Goal: Task Accomplishment & Management: Manage account settings

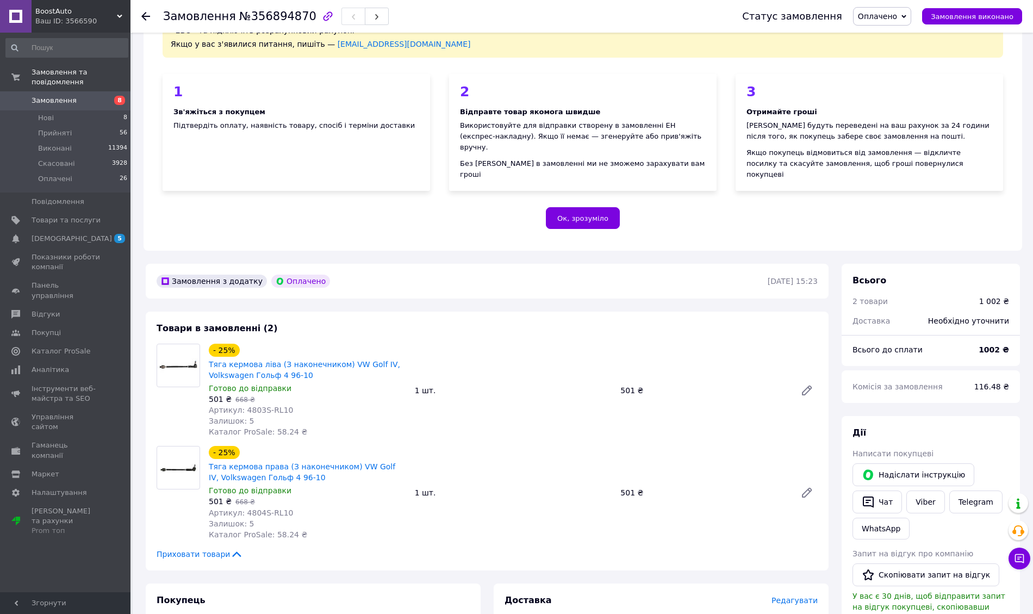
scroll to position [362, 0]
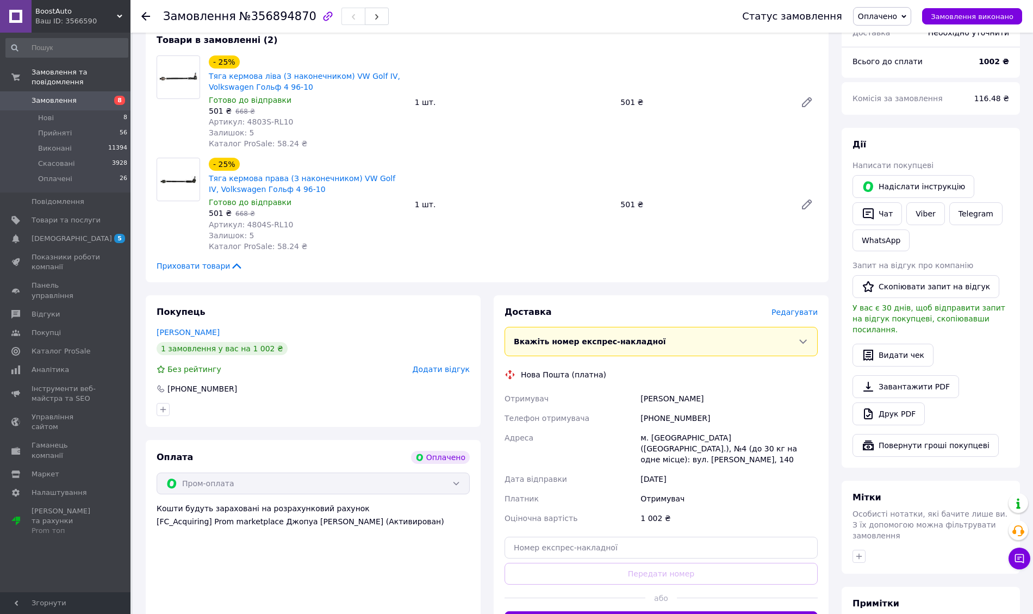
click at [662, 433] on div "м. Павлоград (Дніпропетровська обл.), №4 (до 30 кг на одне місце): вул. Шевченк…" at bounding box center [729, 448] width 182 height 41
copy div "Павлоград"
click at [666, 412] on div "+380509030110" at bounding box center [729, 418] width 182 height 20
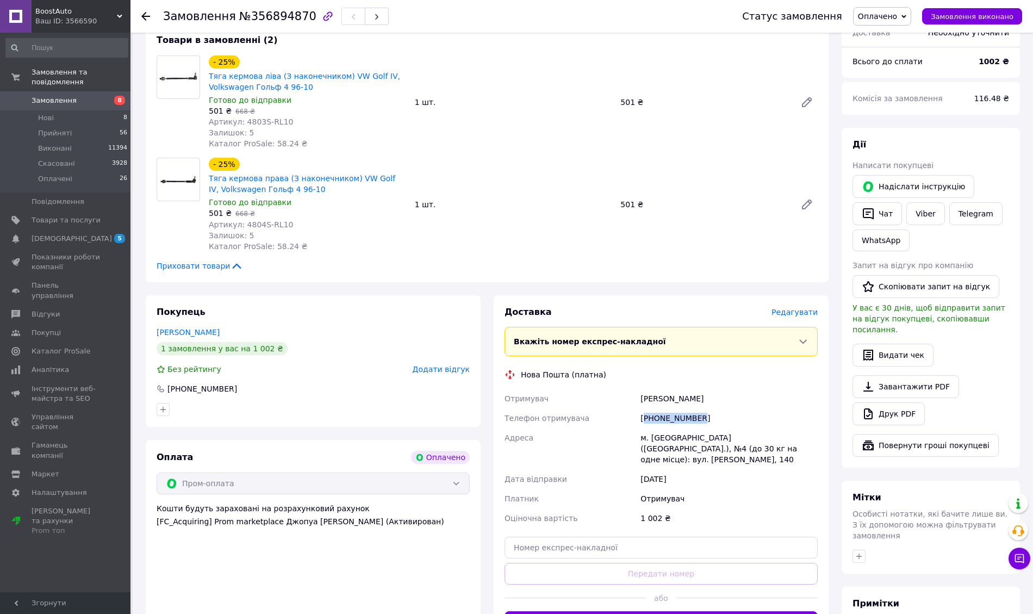
copy div "380509030110"
click at [650, 390] on div "Черников Владимир" at bounding box center [729, 399] width 182 height 20
copy div "Черников"
click at [688, 389] on div "Черников Владимир" at bounding box center [729, 399] width 182 height 20
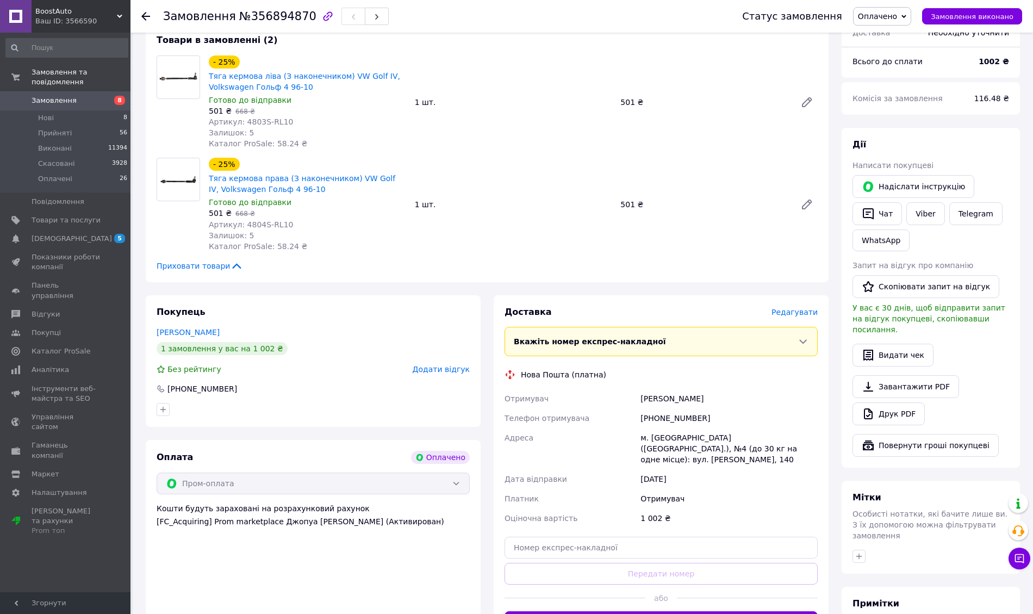
click at [688, 389] on div "Черников Владимир" at bounding box center [729, 399] width 182 height 20
copy div "Владимир"
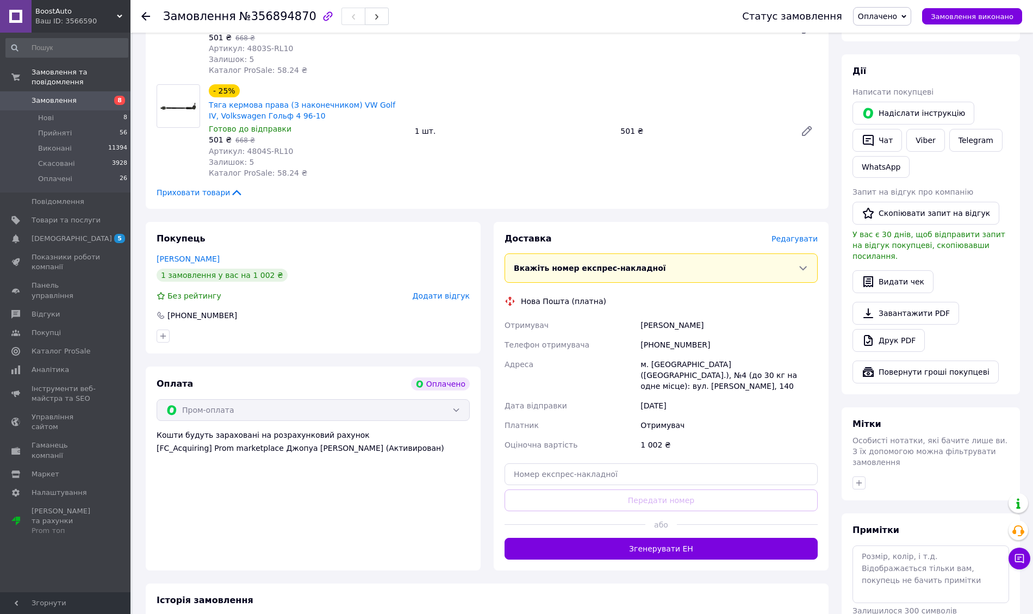
scroll to position [507, 0]
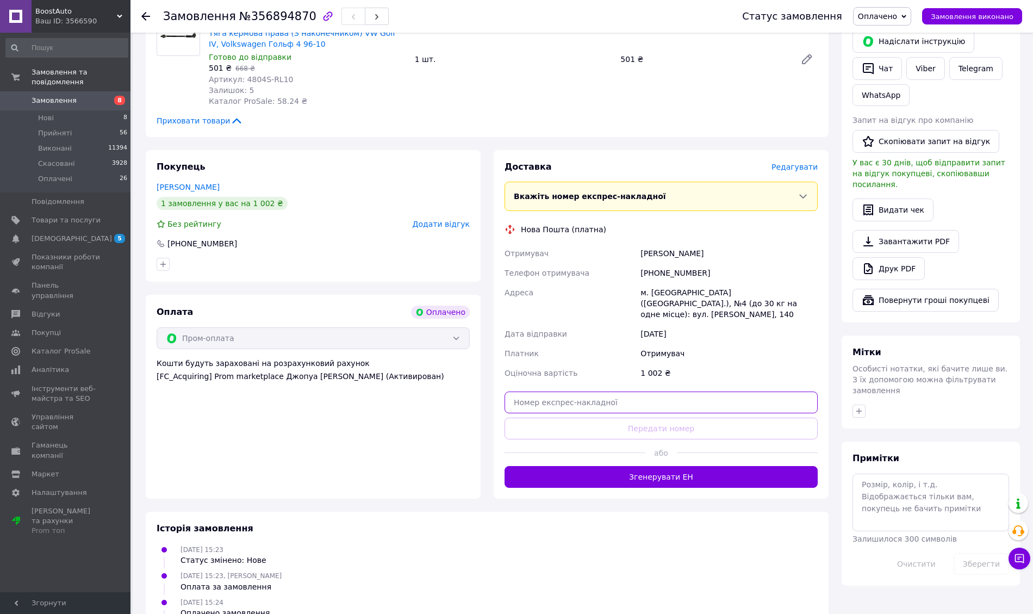
click at [639, 391] on input "text" at bounding box center [660, 402] width 313 height 22
paste input "20451225186507"
type input "20451225186507"
click at [651, 417] on button "Передати номер" at bounding box center [660, 428] width 313 height 22
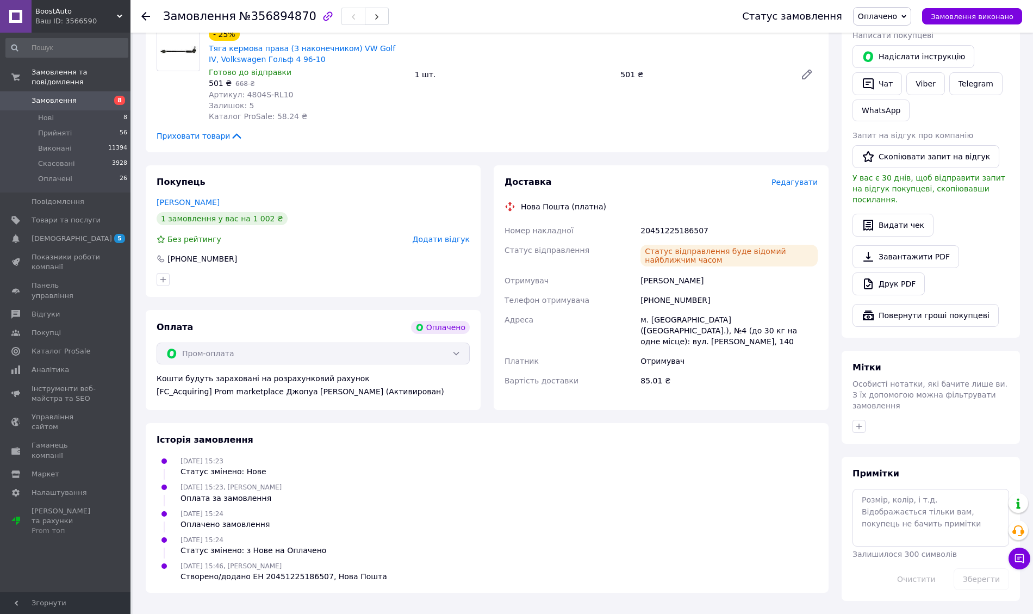
scroll to position [474, 0]
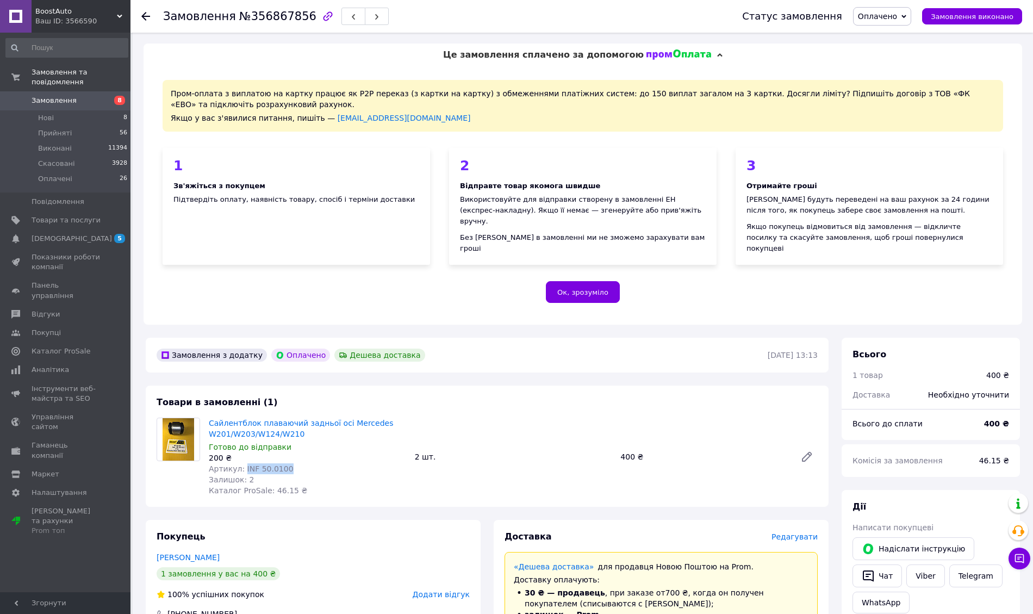
drag, startPoint x: 284, startPoint y: 456, endPoint x: 241, endPoint y: 459, distance: 42.5
click at [241, 463] on div "Артикул: INF 50.0100" at bounding box center [307, 468] width 197 height 11
copy span "INF 50.0100"
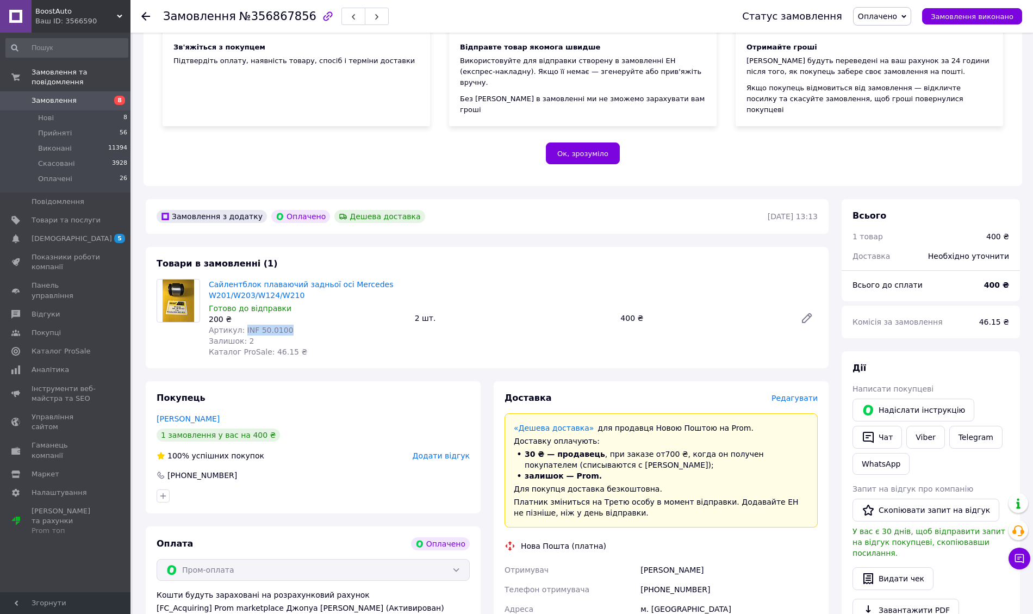
scroll to position [145, 0]
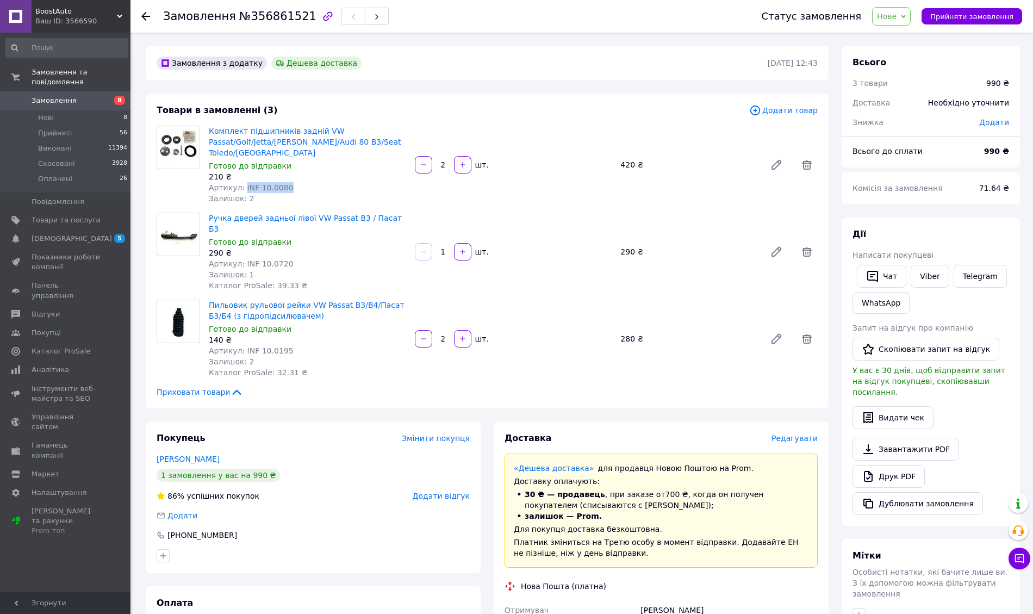
drag, startPoint x: 256, startPoint y: 179, endPoint x: 241, endPoint y: 178, distance: 14.7
click at [241, 182] on div "Артикул: INF 10.0080" at bounding box center [307, 187] width 197 height 11
drag, startPoint x: 273, startPoint y: 241, endPoint x: 240, endPoint y: 241, distance: 33.2
click at [240, 258] on div "Артикул: INF 10.0720" at bounding box center [307, 263] width 197 height 11
drag, startPoint x: 286, startPoint y: 331, endPoint x: 240, endPoint y: 333, distance: 46.2
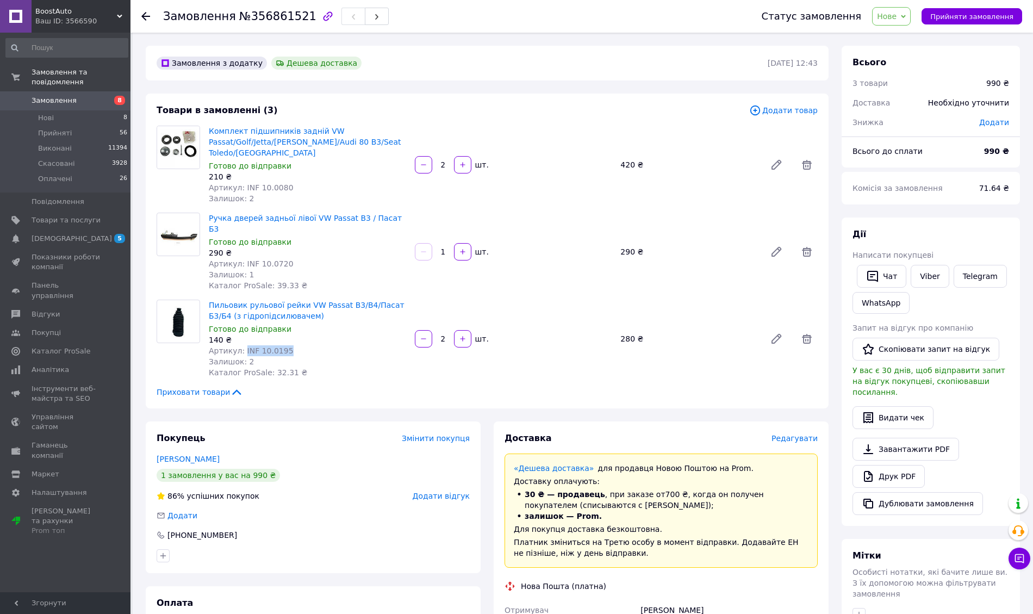
click at [240, 345] on div "Артикул: INF 10.0195" at bounding box center [307, 350] width 197 height 11
copy span "INF 10.0195"
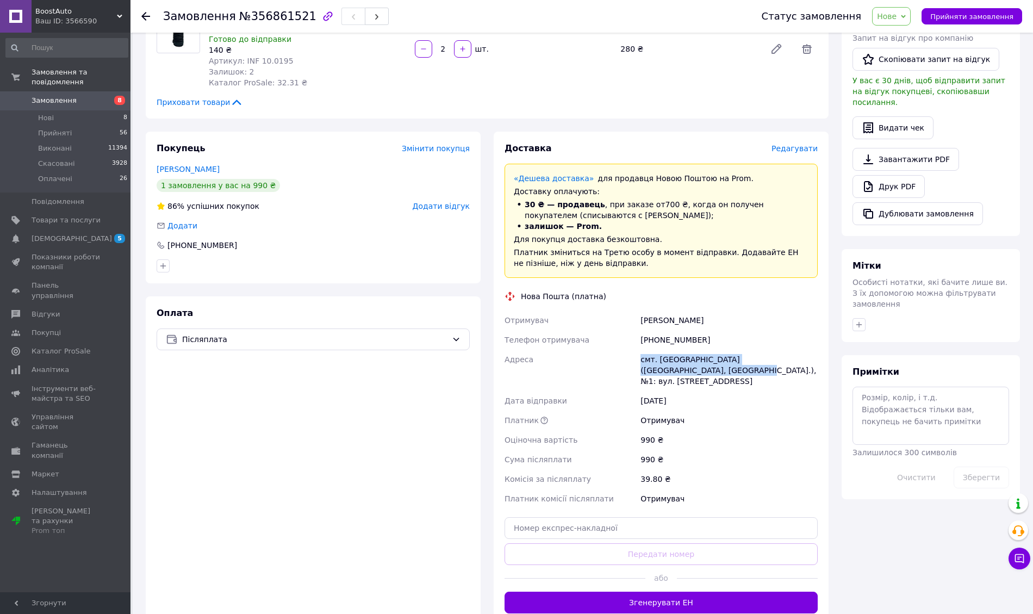
drag, startPoint x: 638, startPoint y: 337, endPoint x: 664, endPoint y: 356, distance: 31.5
click at [664, 356] on div "смт. Затишшя (Одеська обл., Роздільнянський р-н.), №1: вул. Центральна, 57" at bounding box center [729, 370] width 182 height 41
copy div "смт. Затишшя (Одеська обл., Роздільнянський р-н.), №1"
drag, startPoint x: 641, startPoint y: 296, endPoint x: 707, endPoint y: 296, distance: 66.3
click at [707, 310] on div "Отримувач Селюнін Виталик Телефон отримувача +380667885469 Адреса смт. Затишшя …" at bounding box center [660, 409] width 317 height 198
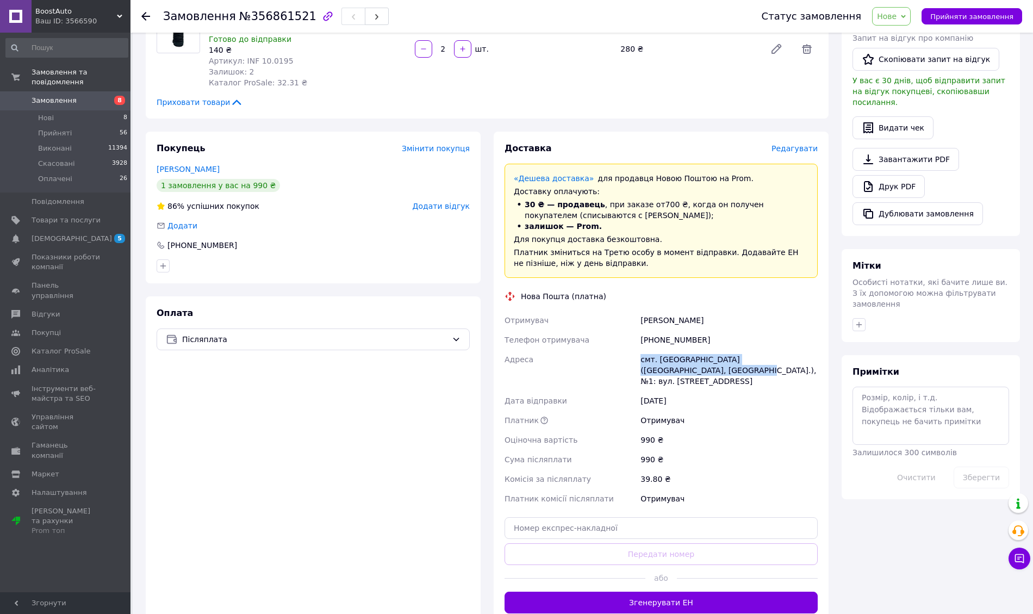
copy div "Отримувач Селюнін Виталик"
click at [652, 330] on div "+380667885469" at bounding box center [729, 340] width 182 height 20
copy div "380667885469"
click at [950, 22] on button "Прийняти замовлення" at bounding box center [971, 16] width 101 height 16
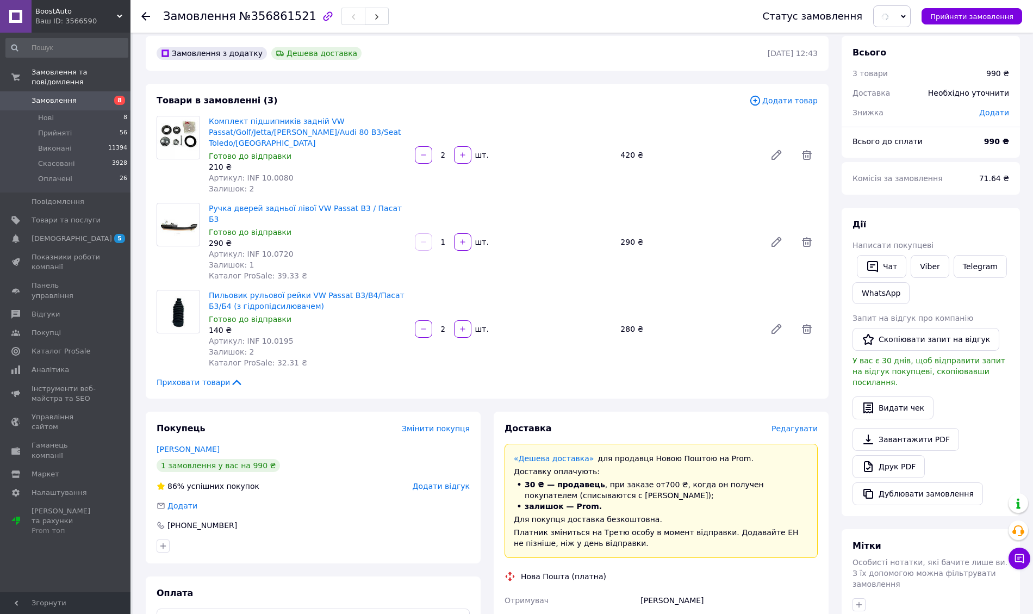
scroll to position [0, 0]
